Goal: Information Seeking & Learning: Learn about a topic

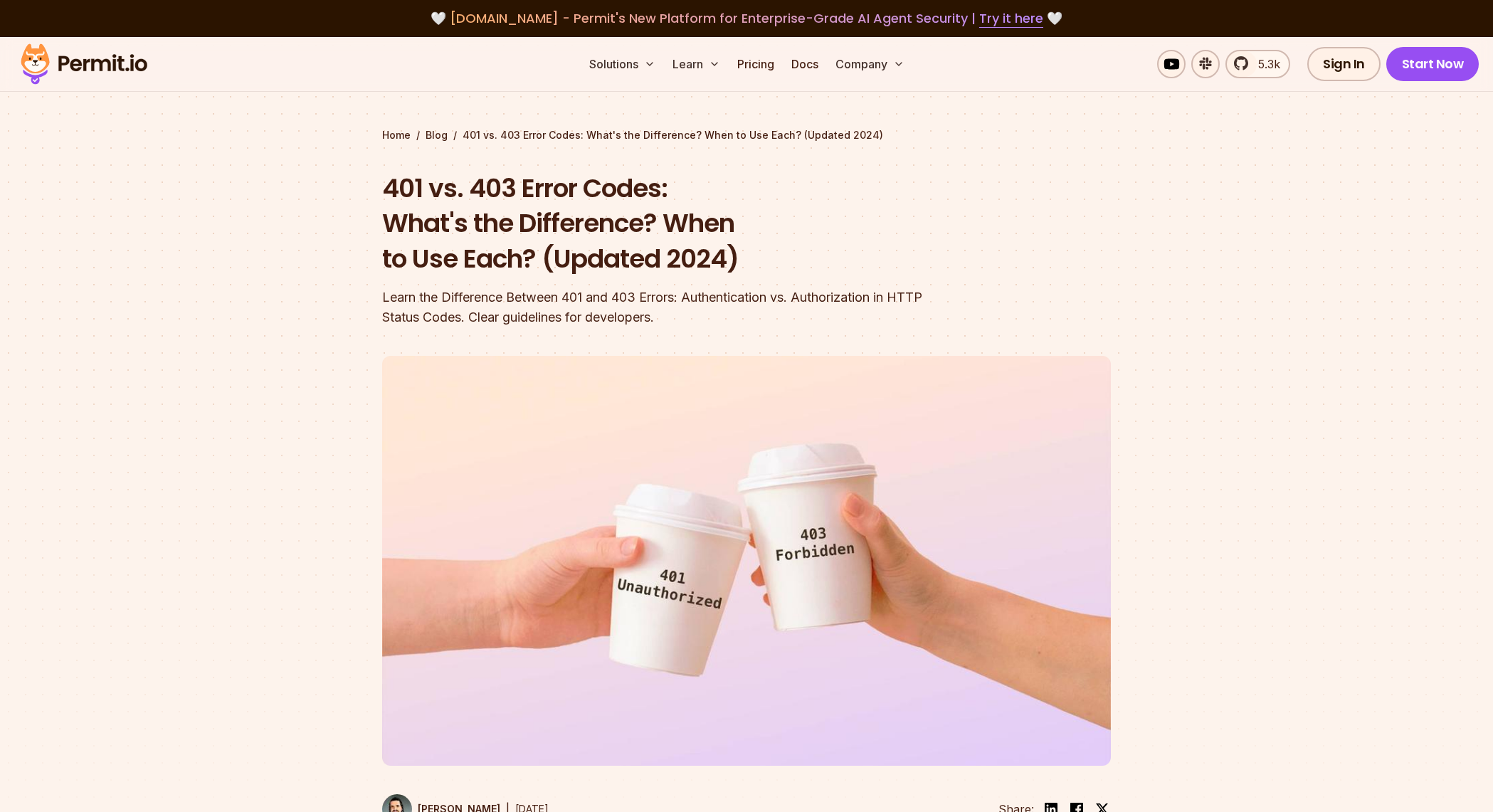
scroll to position [1960, 0]
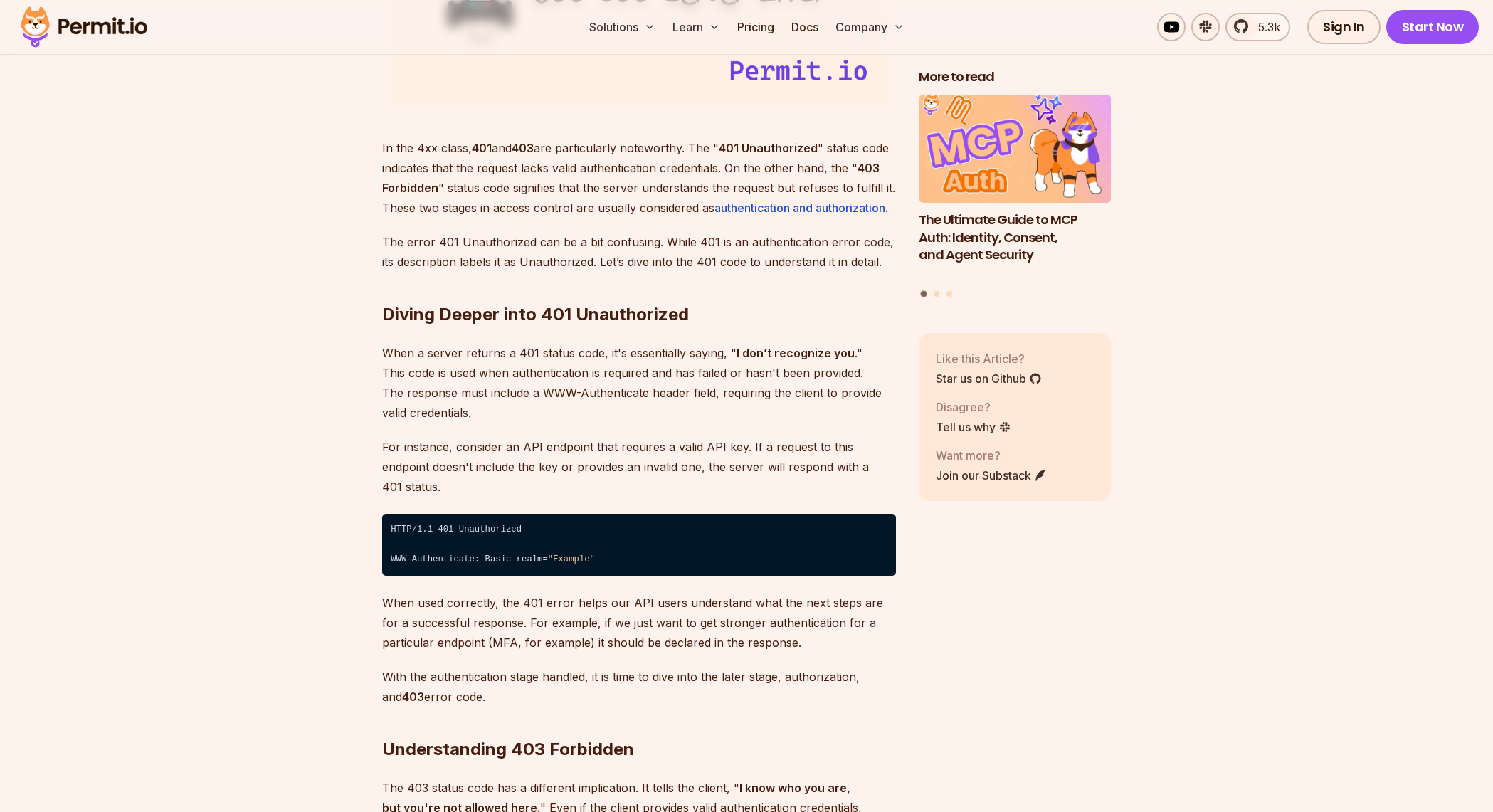
click at [507, 325] on h2 "Diving Deeper into 401 Unauthorized" at bounding box center [639, 286] width 514 height 80
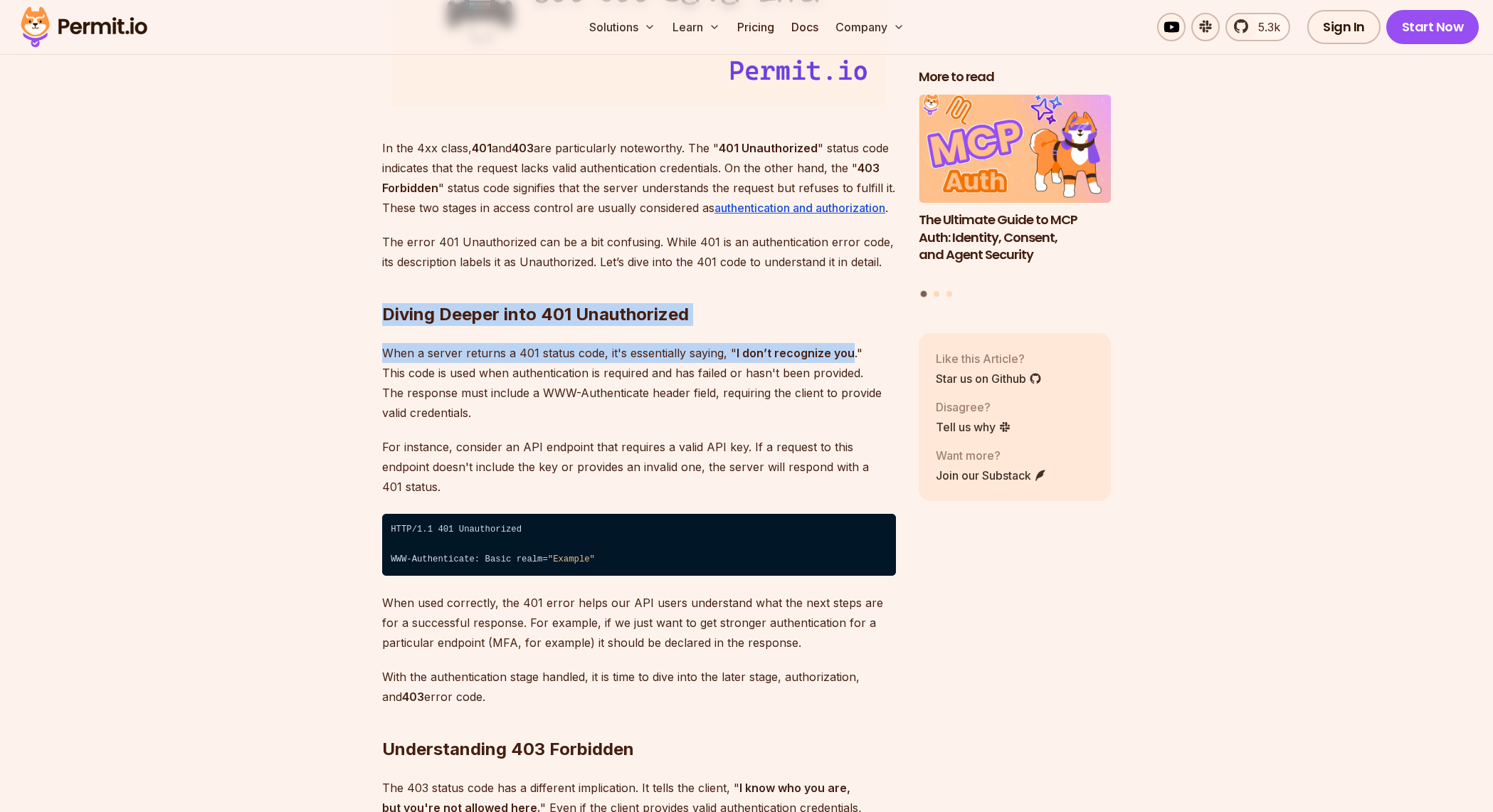
drag, startPoint x: 507, startPoint y: 325, endPoint x: 593, endPoint y: 381, distance: 102.6
click at [594, 381] on p "When a server returns a 401 status code, it's essentially saying, " I don’t rec…" at bounding box center [639, 382] width 514 height 80
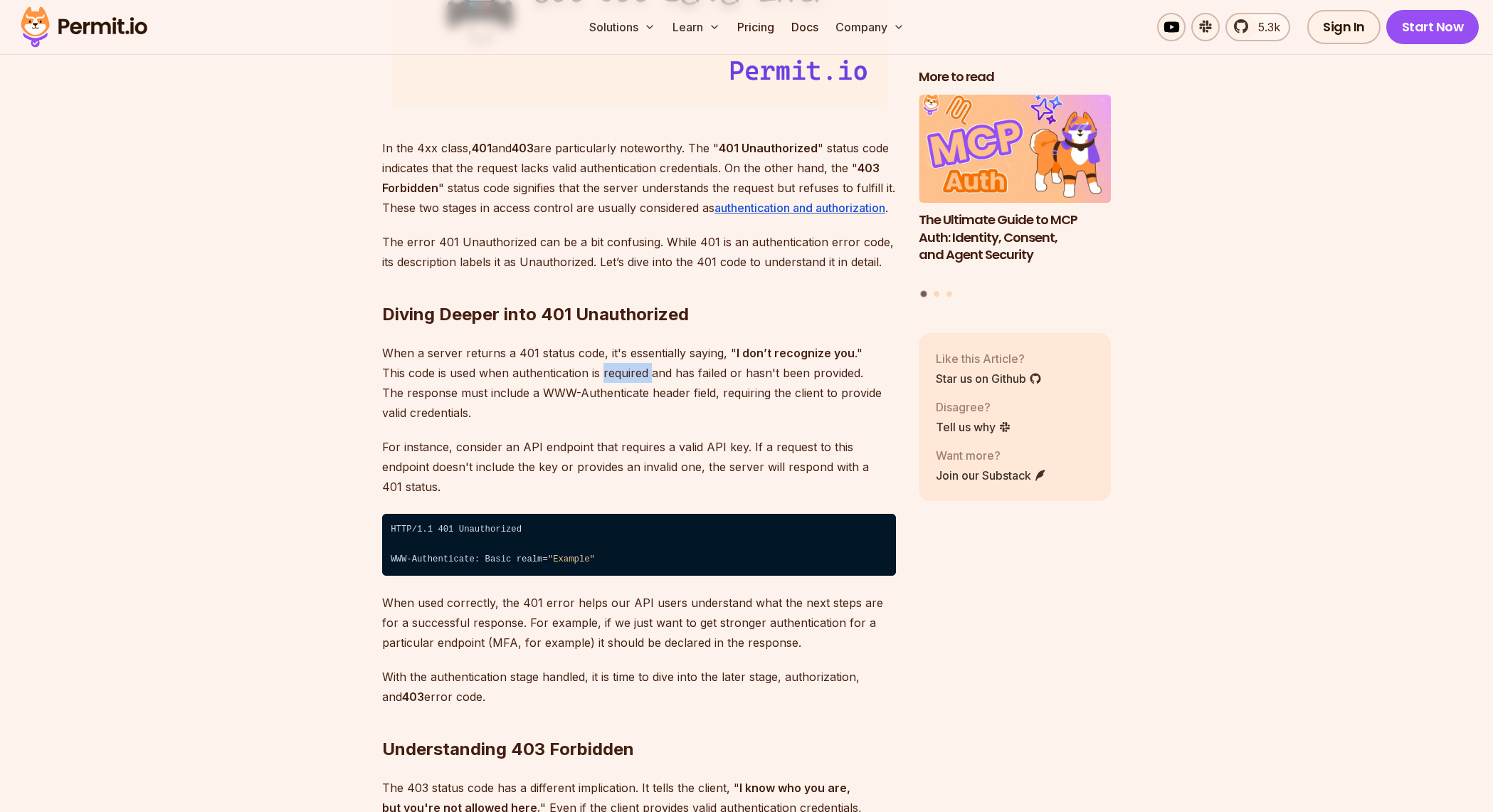
click at [594, 381] on p "When a server returns a 401 status code, it's essentially saying, " I don’t rec…" at bounding box center [639, 382] width 514 height 80
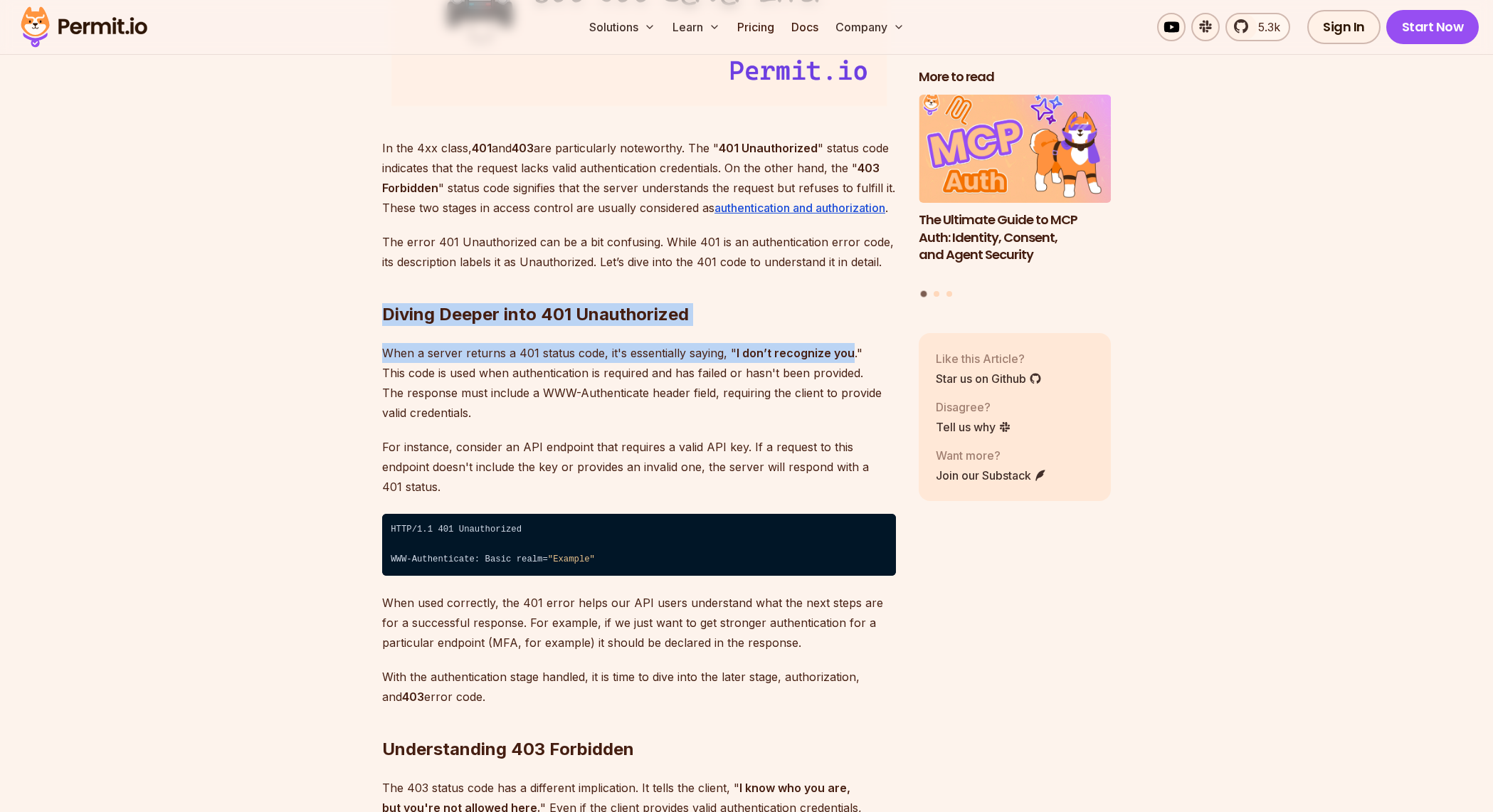
drag, startPoint x: 594, startPoint y: 381, endPoint x: 497, endPoint y: 290, distance: 133.0
click at [497, 290] on h2 "Diving Deeper into 401 Unauthorized" at bounding box center [639, 286] width 514 height 80
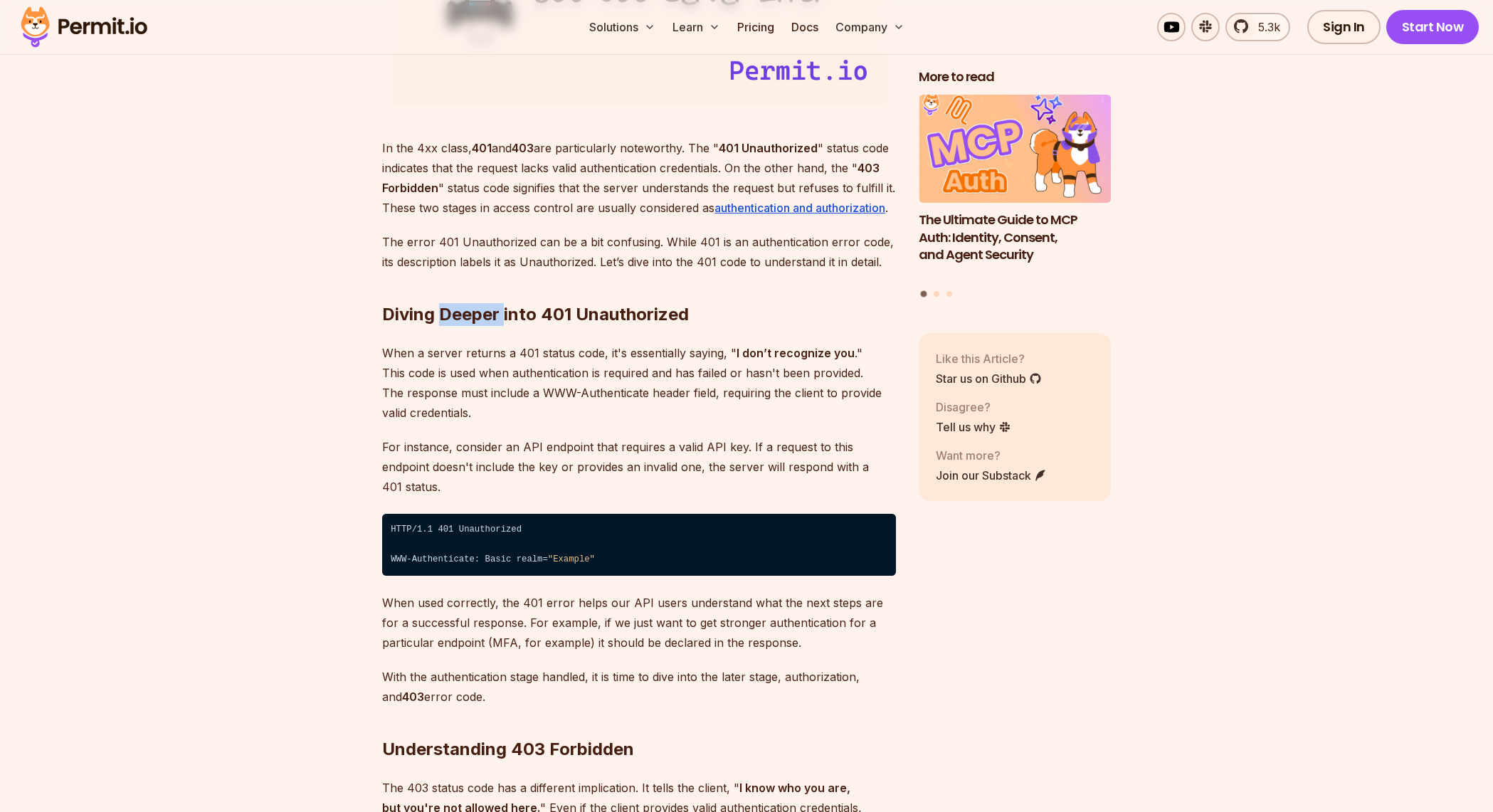
click at [497, 290] on h2 "Diving Deeper into 401 Unauthorized" at bounding box center [639, 286] width 514 height 80
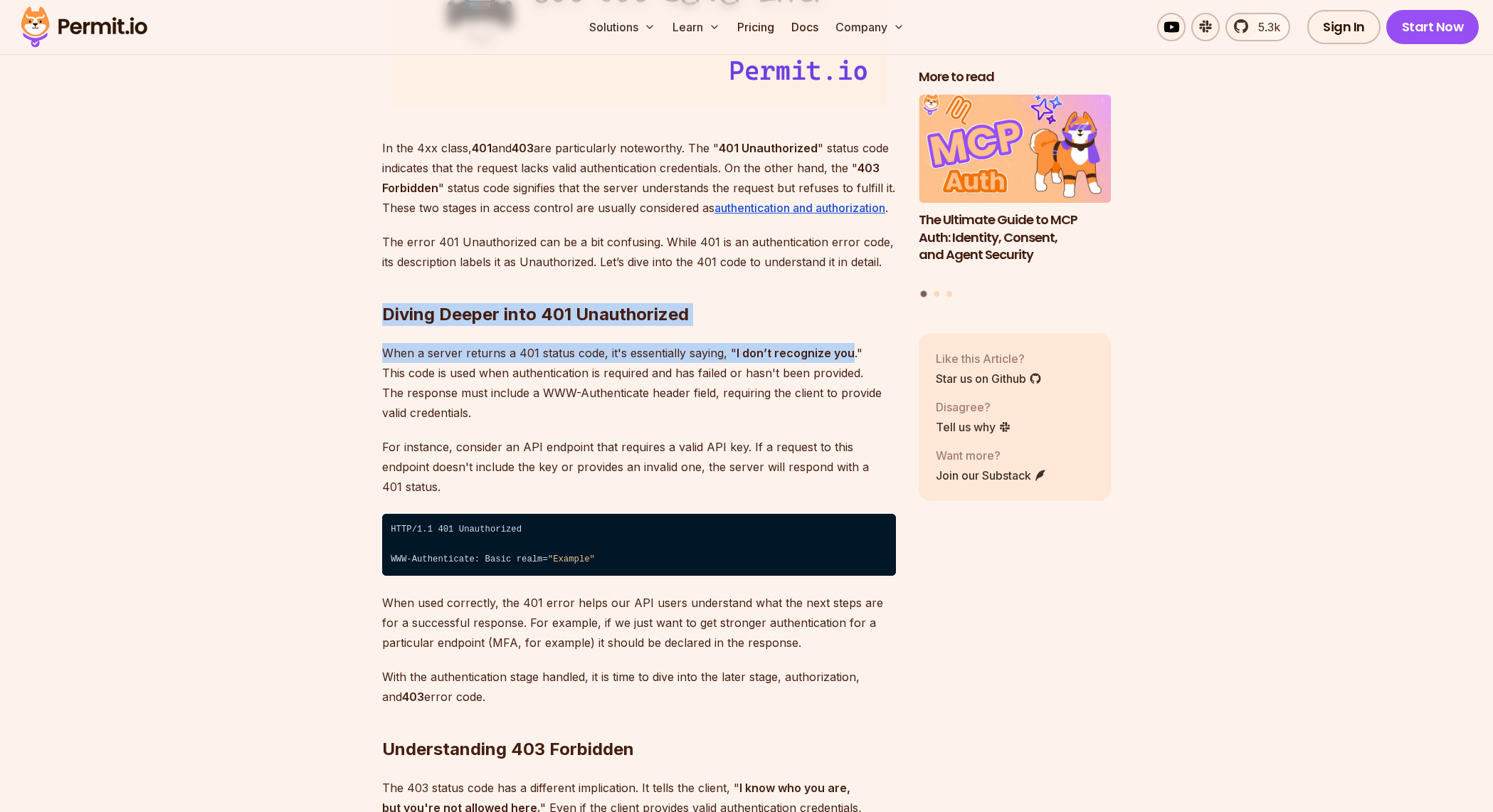
drag, startPoint x: 497, startPoint y: 290, endPoint x: 559, endPoint y: 401, distance: 127.1
click at [559, 401] on p "When a server returns a 401 status code, it's essentially saying, " I don’t rec…" at bounding box center [639, 382] width 514 height 80
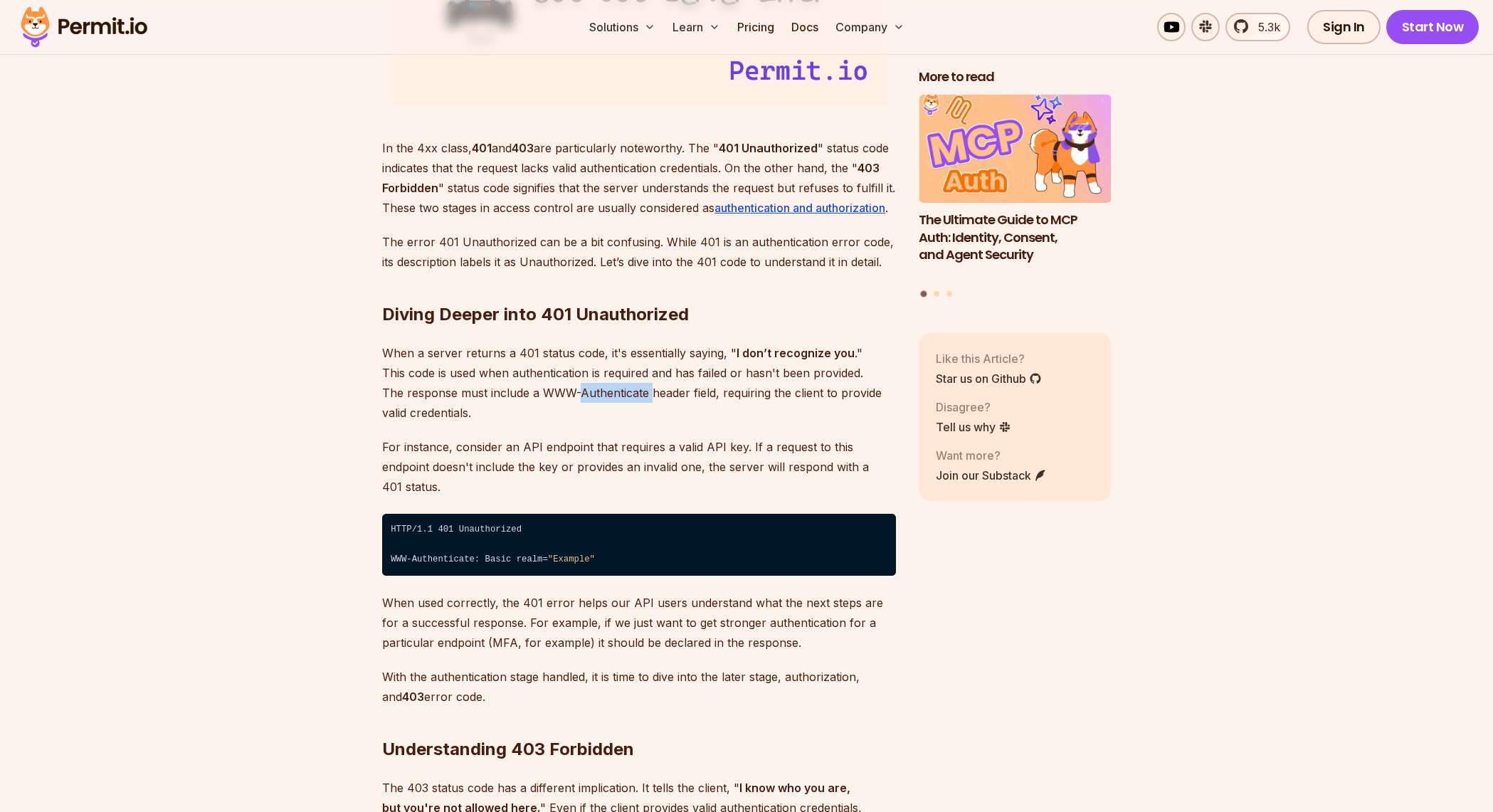
click at [559, 401] on p "When a server returns a 401 status code, it's essentially saying, " I don’t rec…" at bounding box center [639, 382] width 514 height 80
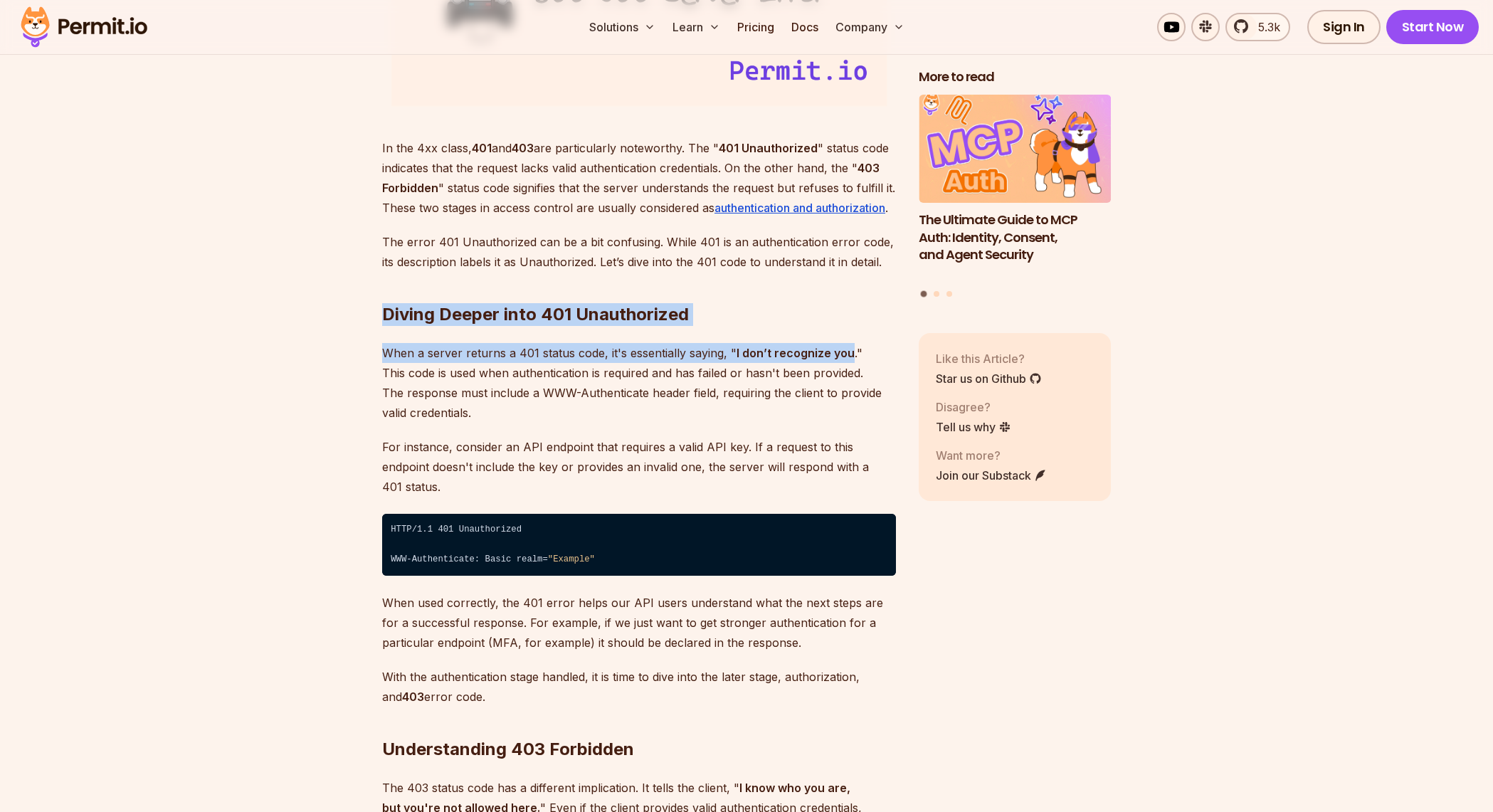
drag, startPoint x: 559, startPoint y: 401, endPoint x: 533, endPoint y: 326, distance: 79.4
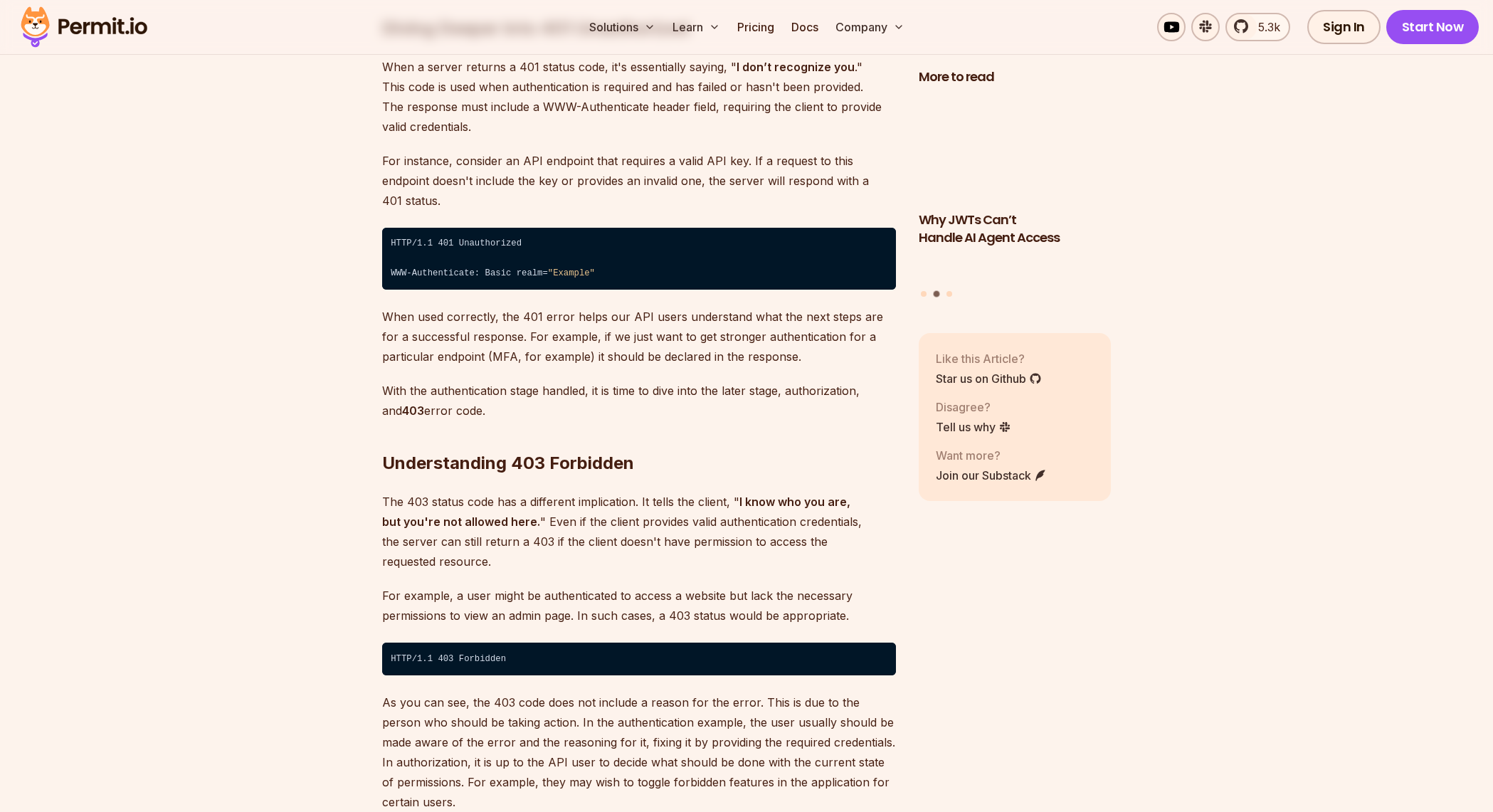
scroll to position [2250, 0]
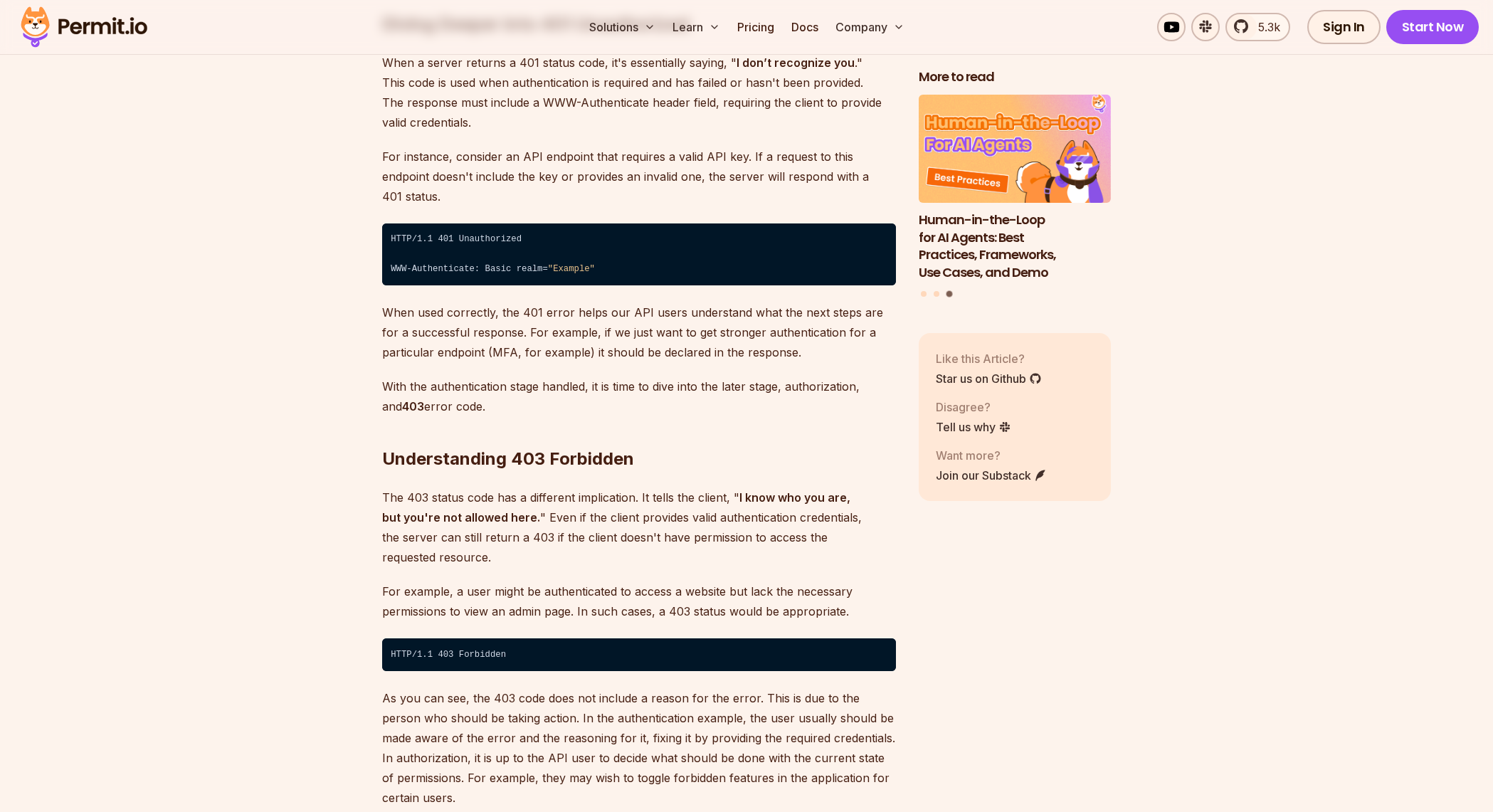
click at [456, 444] on h2 "Understanding 403 Forbidden" at bounding box center [639, 430] width 514 height 80
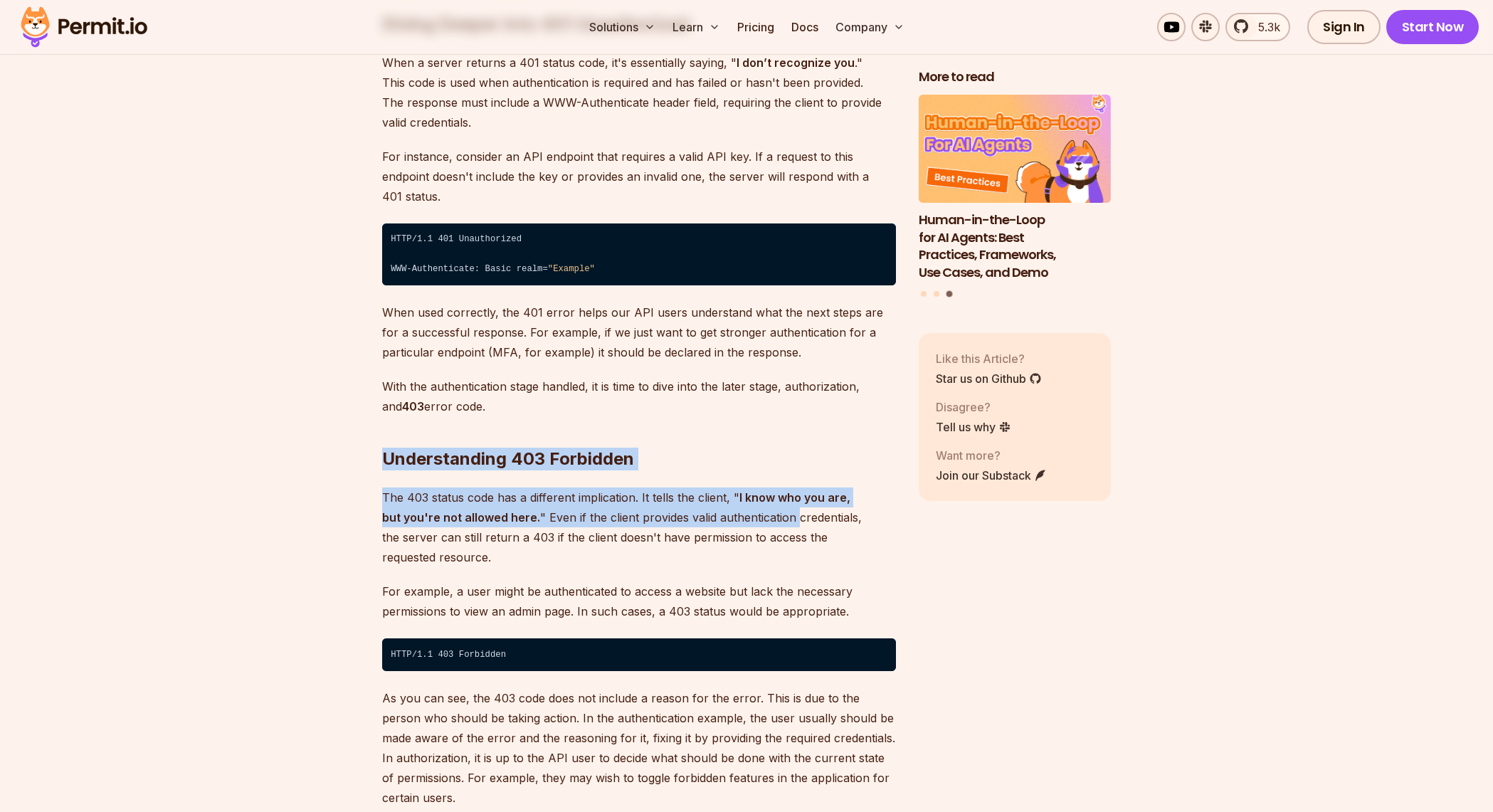
drag, startPoint x: 456, startPoint y: 444, endPoint x: 722, endPoint y: 490, distance: 269.9
click at [722, 490] on p "The 403 status code has a different implication. It tells the client, " I know …" at bounding box center [639, 527] width 514 height 80
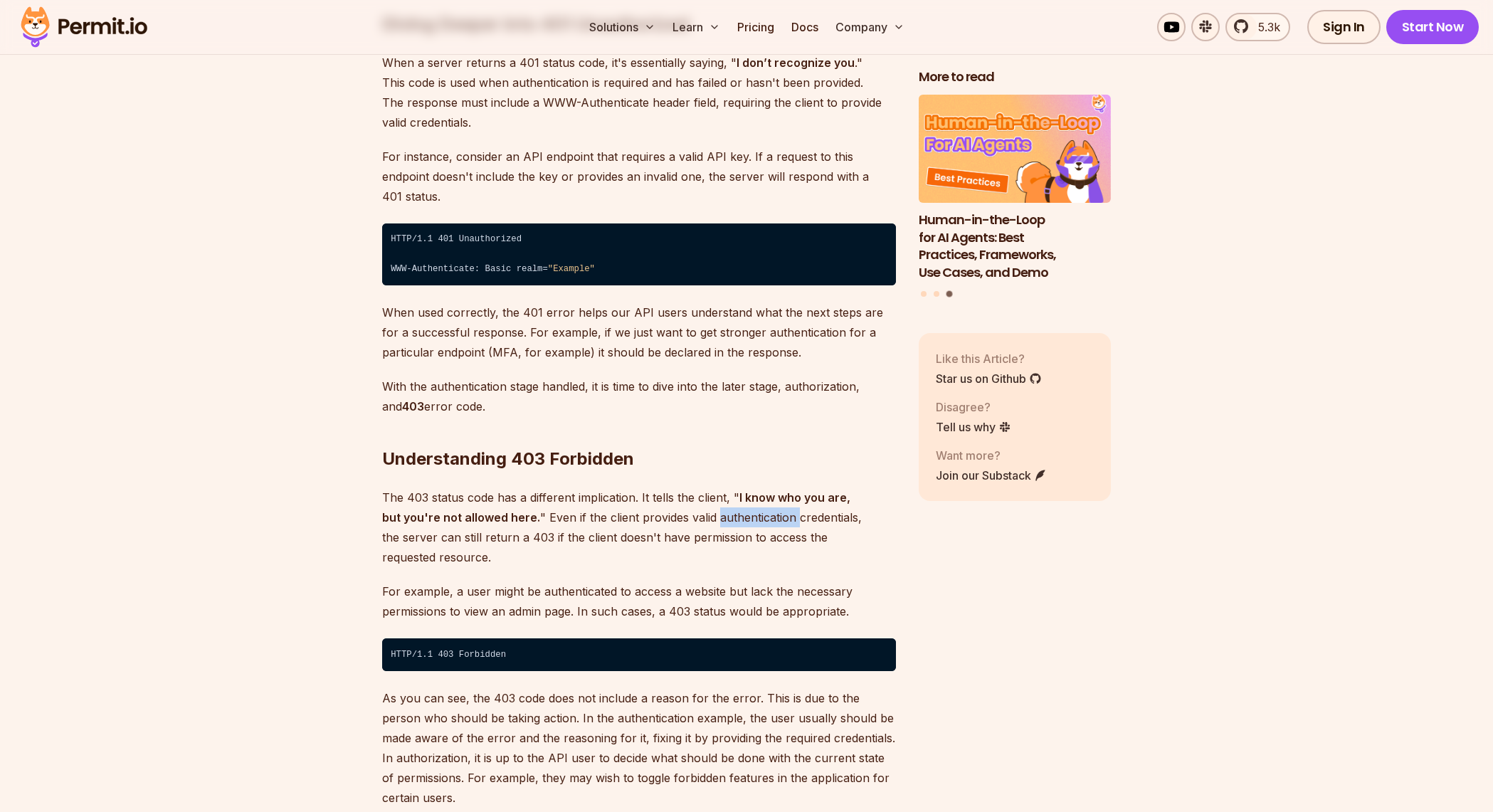
click at [722, 490] on p "The 403 status code has a different implication. It tells the client, " I know …" at bounding box center [639, 527] width 514 height 80
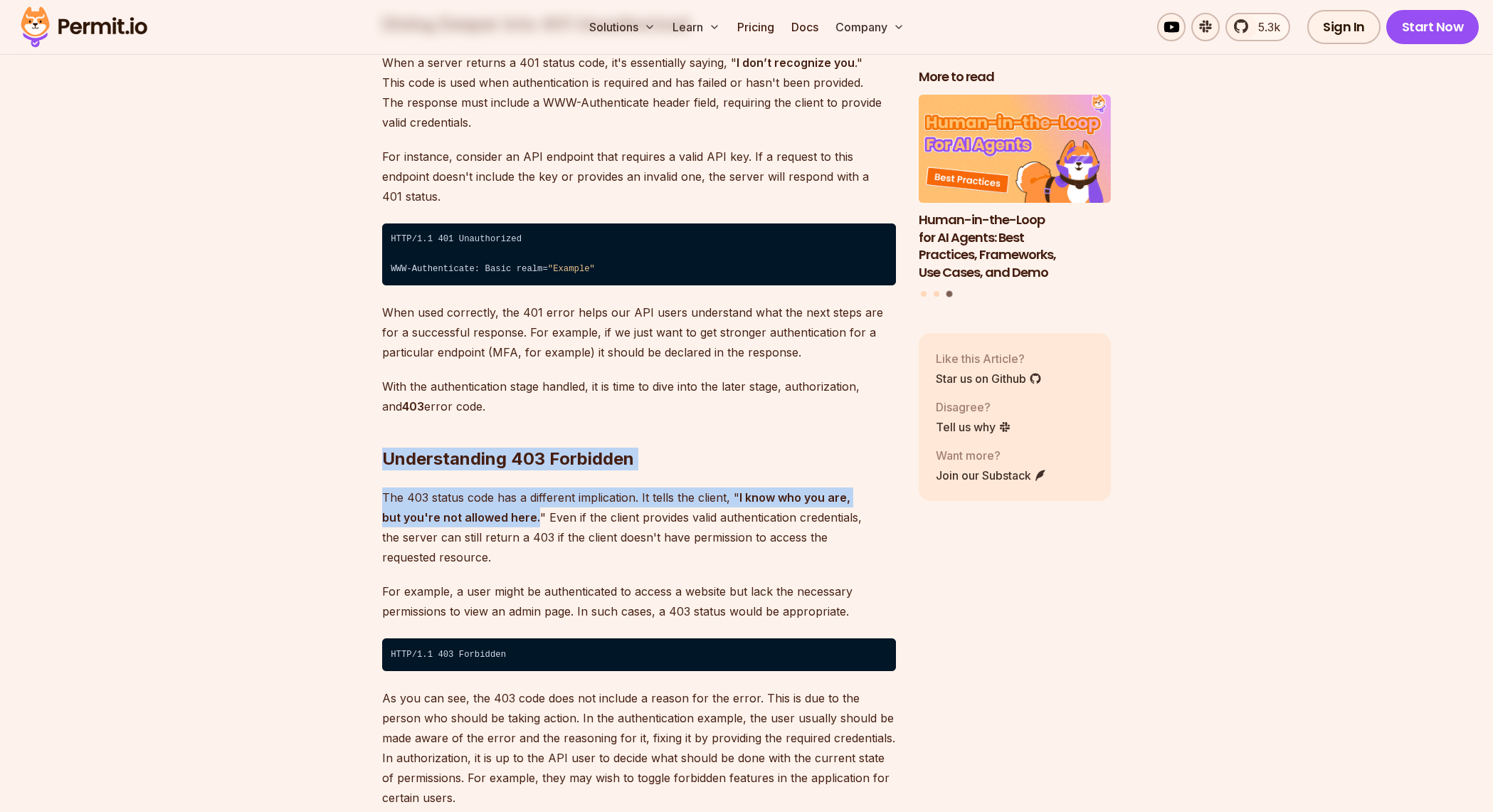
drag, startPoint x: 722, startPoint y: 490, endPoint x: 723, endPoint y: 459, distance: 31.0
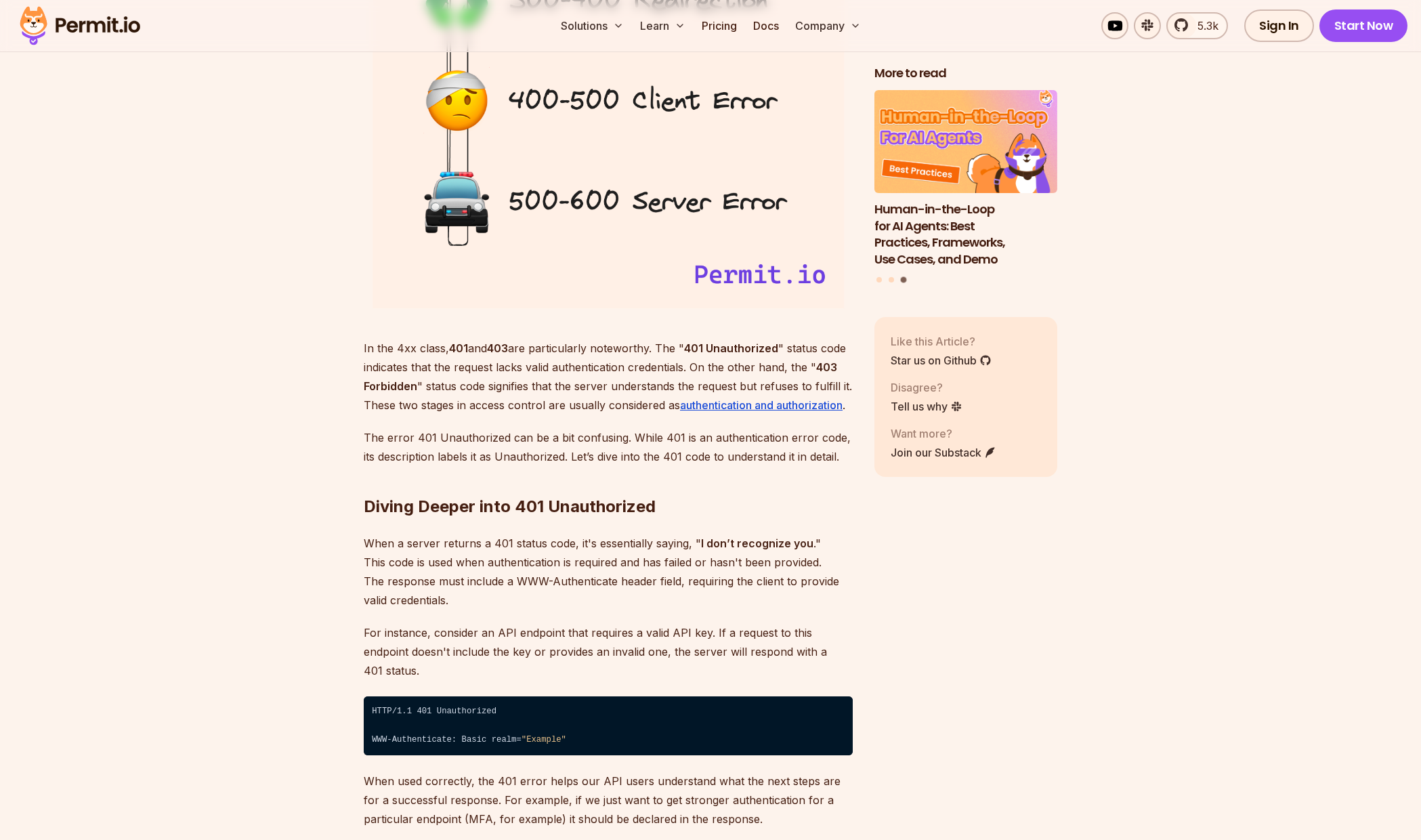
scroll to position [1865, 0]
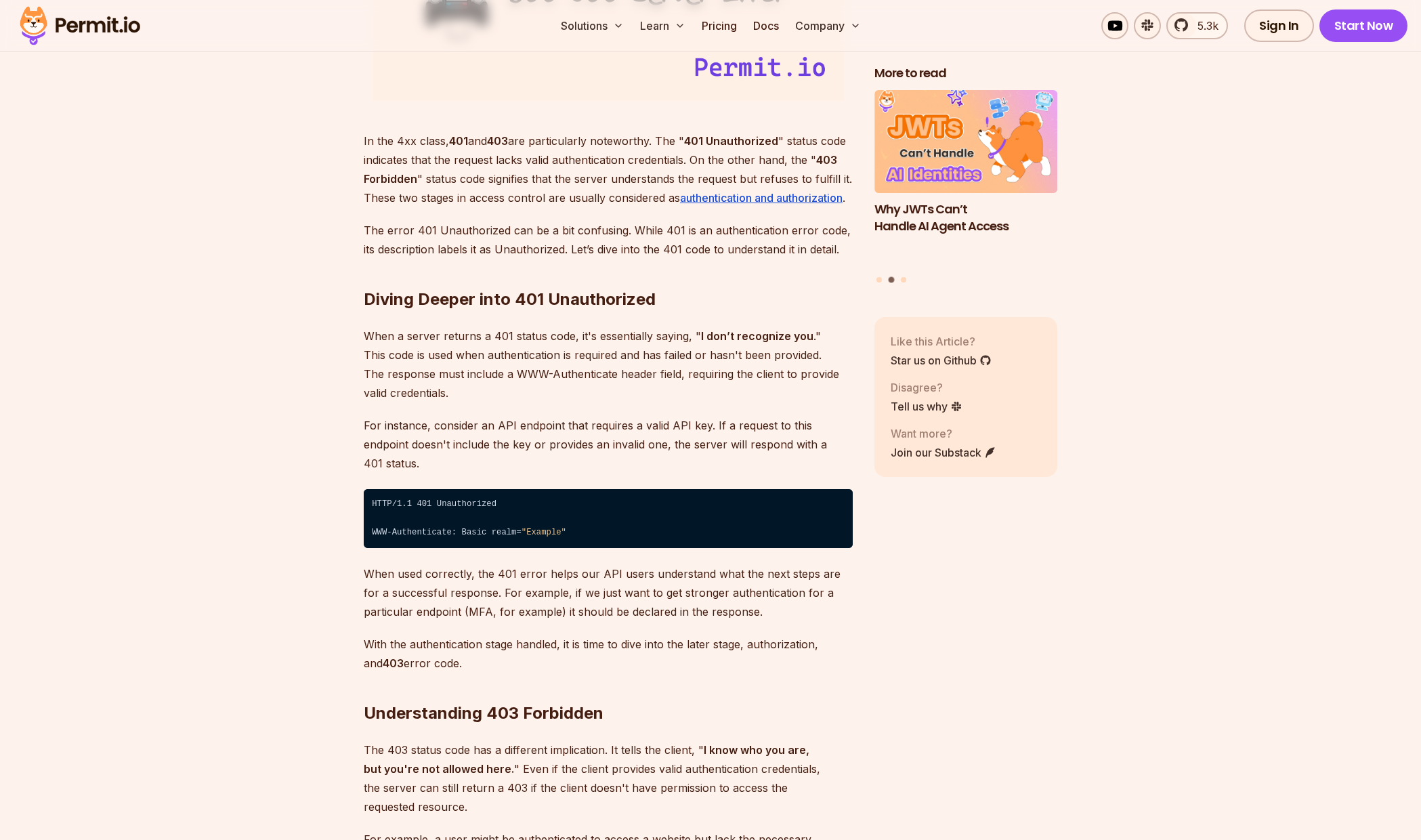
drag, startPoint x: 79, startPoint y: 284, endPoint x: 88, endPoint y: 281, distance: 9.5
